Goal: Task Accomplishment & Management: Use online tool/utility

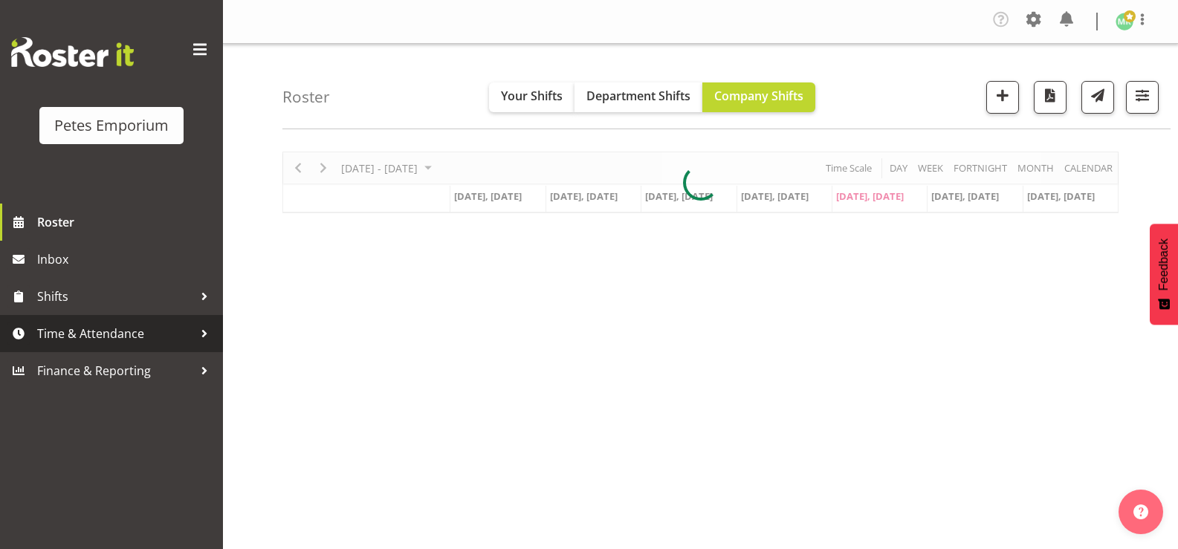
click at [170, 325] on span "Time & Attendance" at bounding box center [115, 334] width 156 height 22
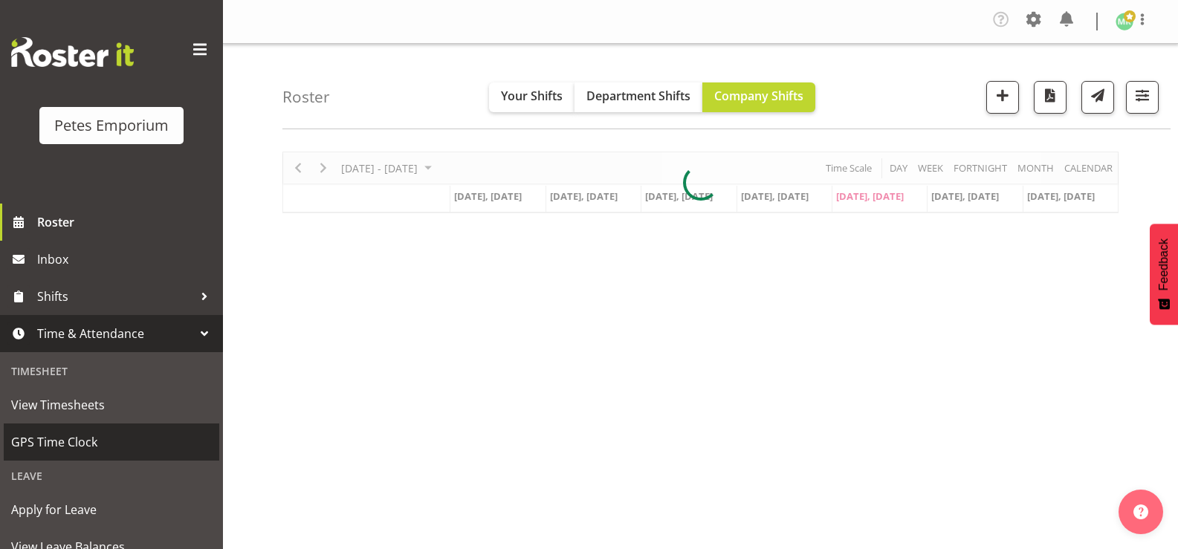
click at [181, 441] on span "GPS Time Clock" at bounding box center [111, 442] width 201 height 22
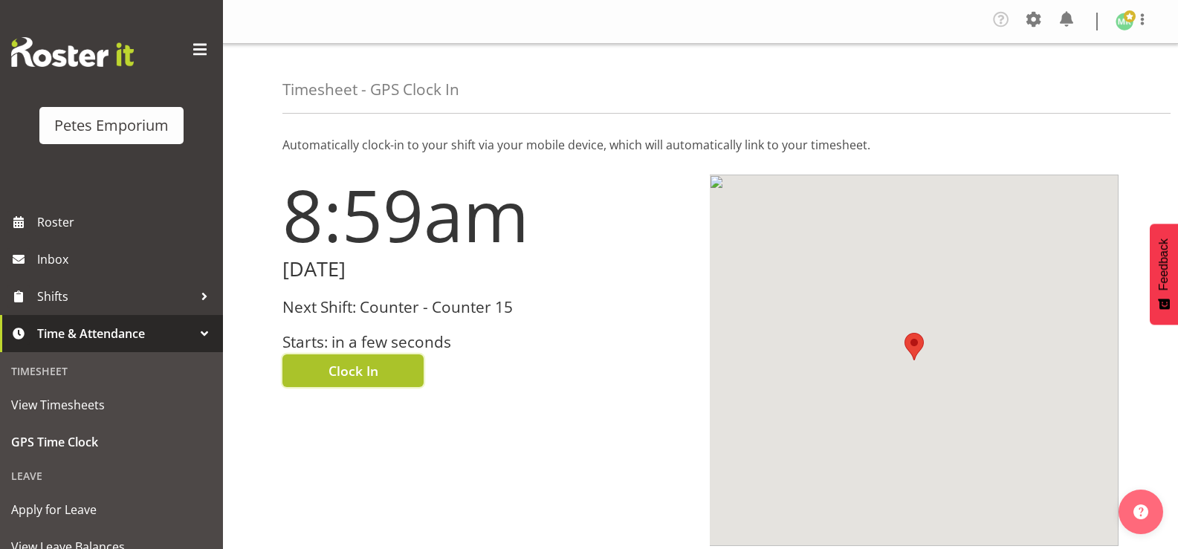
click at [360, 377] on span "Clock In" at bounding box center [353, 370] width 50 height 19
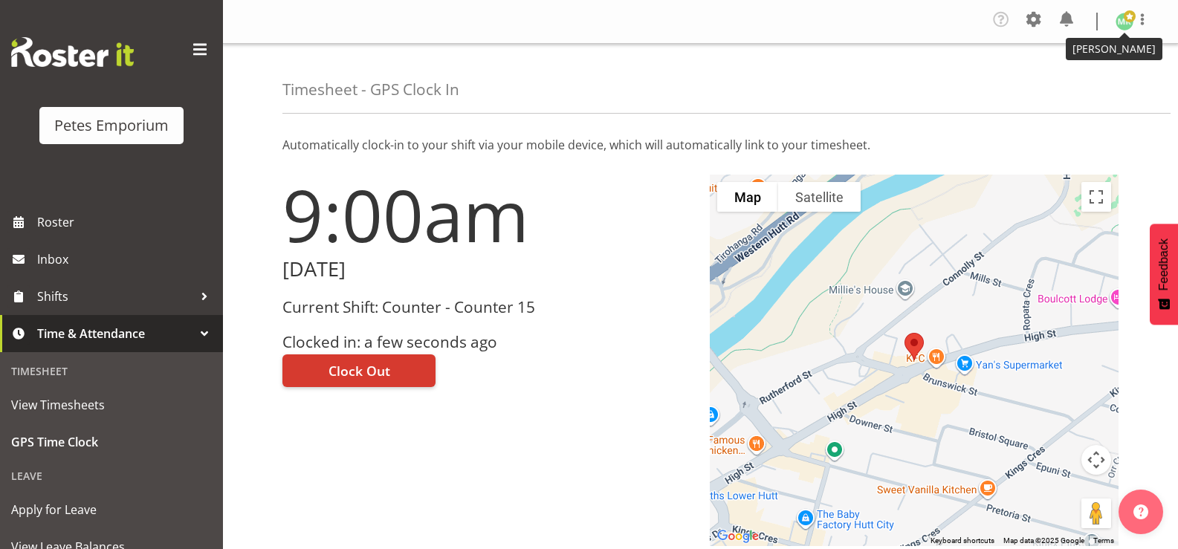
drag, startPoint x: 1120, startPoint y: 19, endPoint x: 1088, endPoint y: 51, distance: 45.2
click at [1120, 19] on img at bounding box center [1124, 22] width 18 height 18
click at [1045, 75] on link "Log Out" at bounding box center [1079, 81] width 143 height 27
